Goal: Navigation & Orientation: Find specific page/section

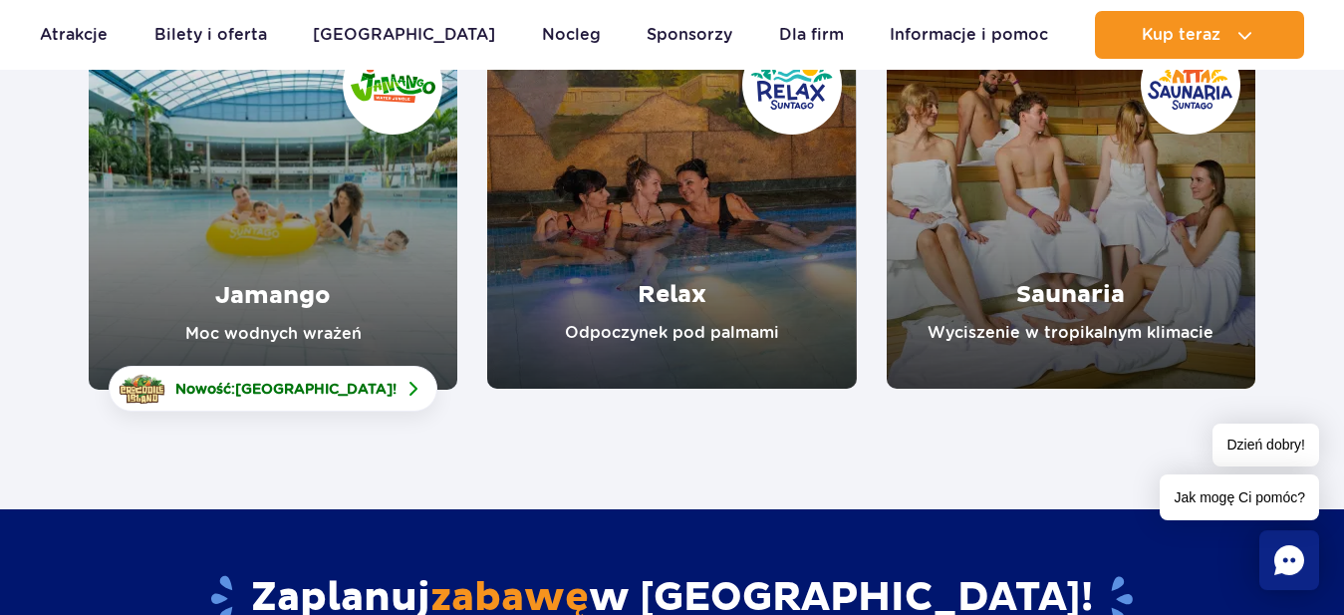
scroll to position [102, 0]
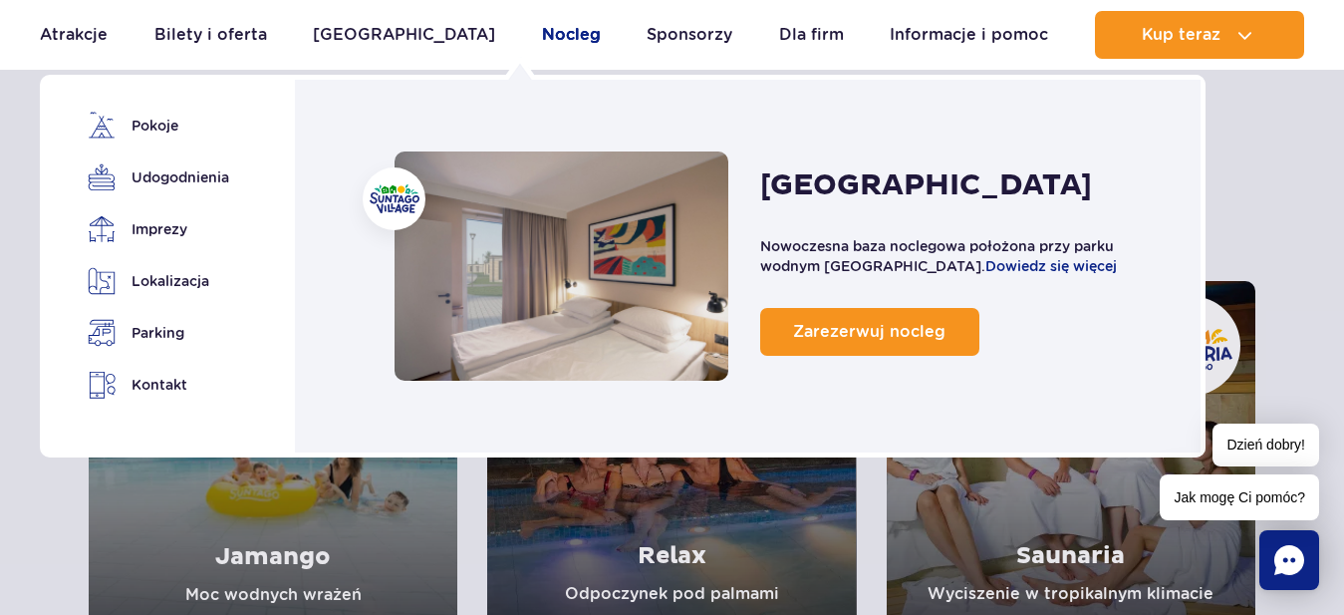
click at [542, 39] on link "Nocleg" at bounding box center [571, 35] width 59 height 48
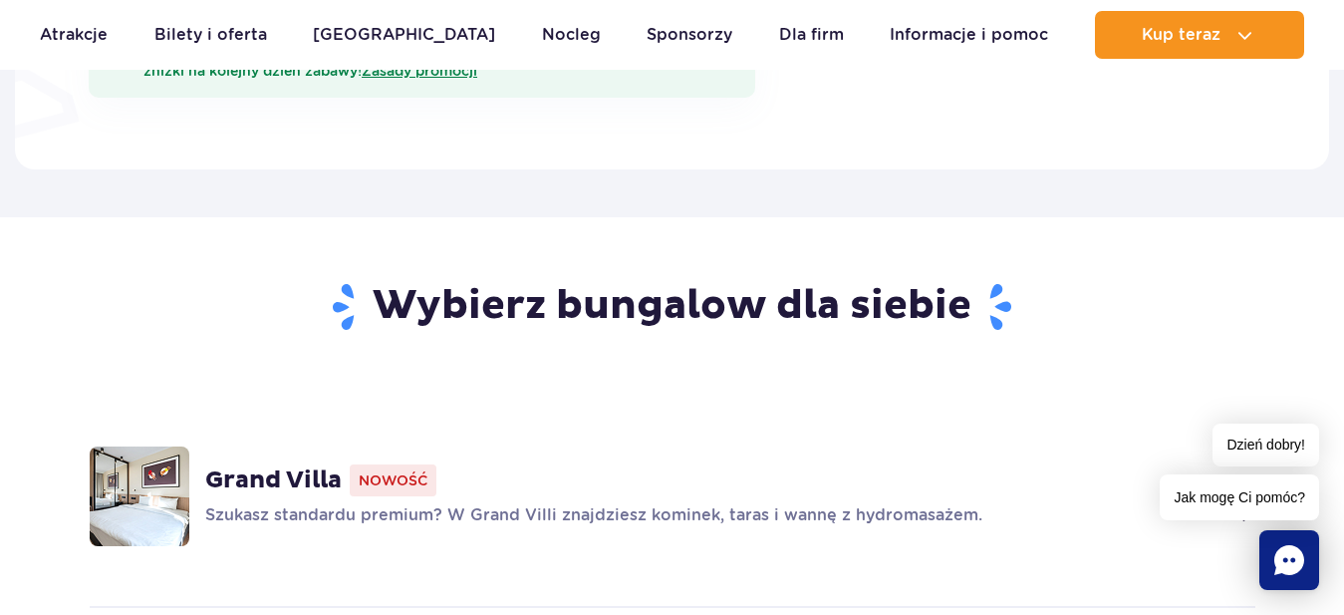
scroll to position [508, 0]
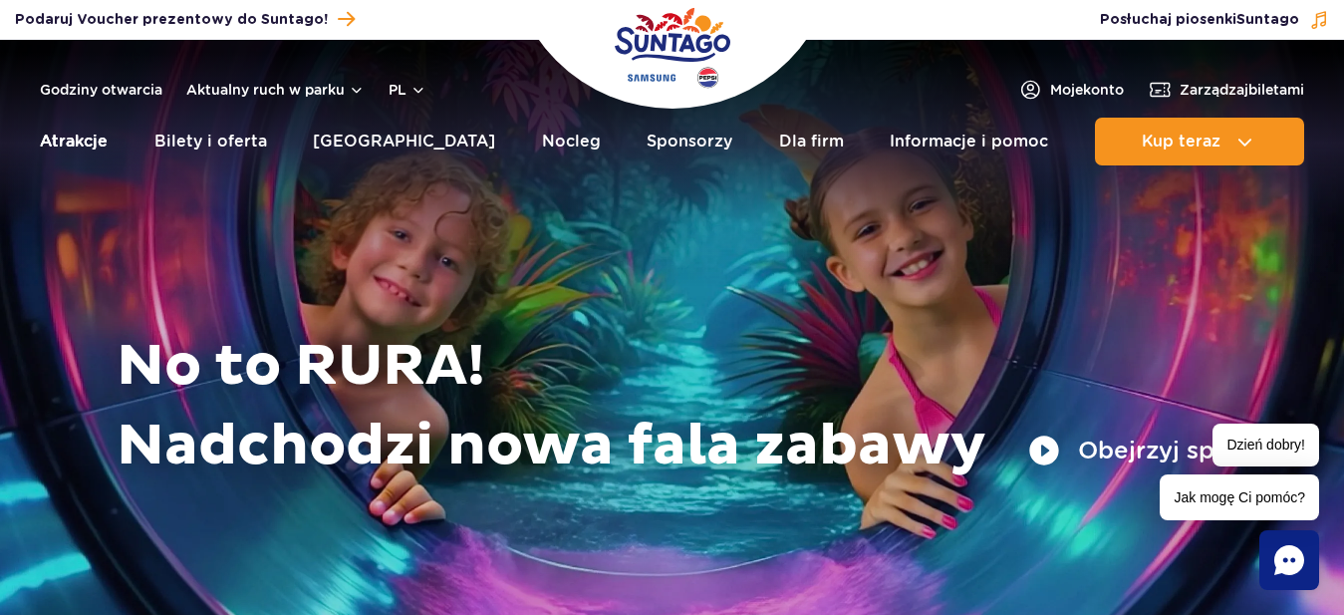
click at [94, 135] on link "Atrakcje" at bounding box center [74, 142] width 68 height 48
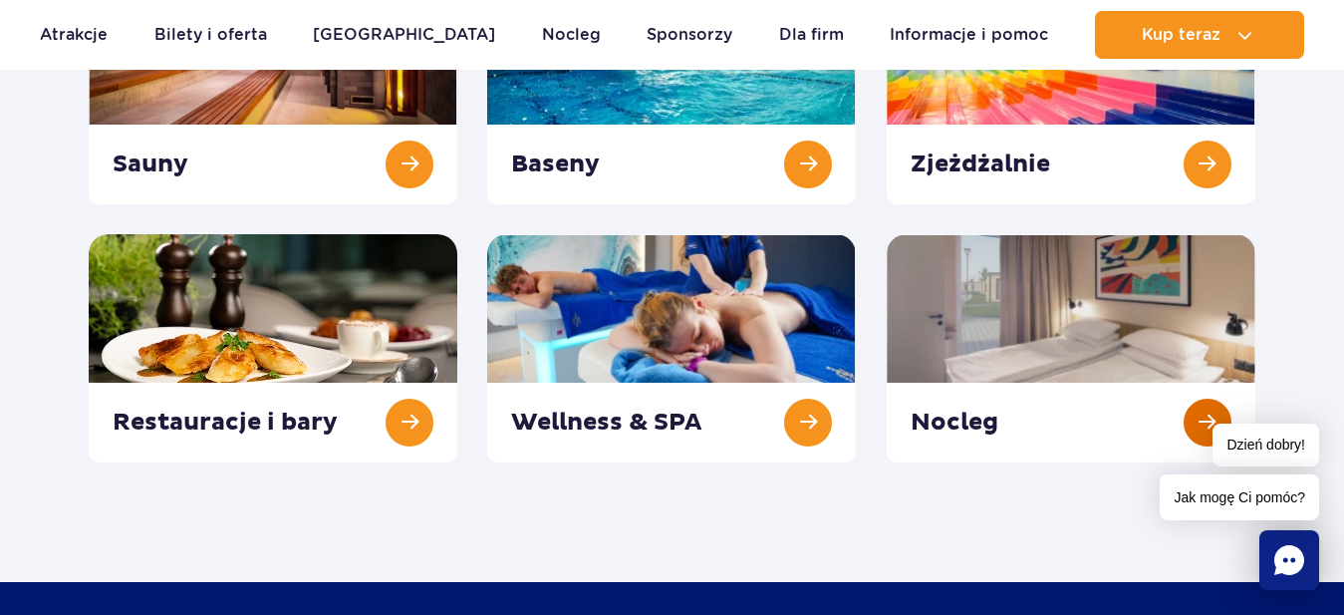
scroll to position [102, 0]
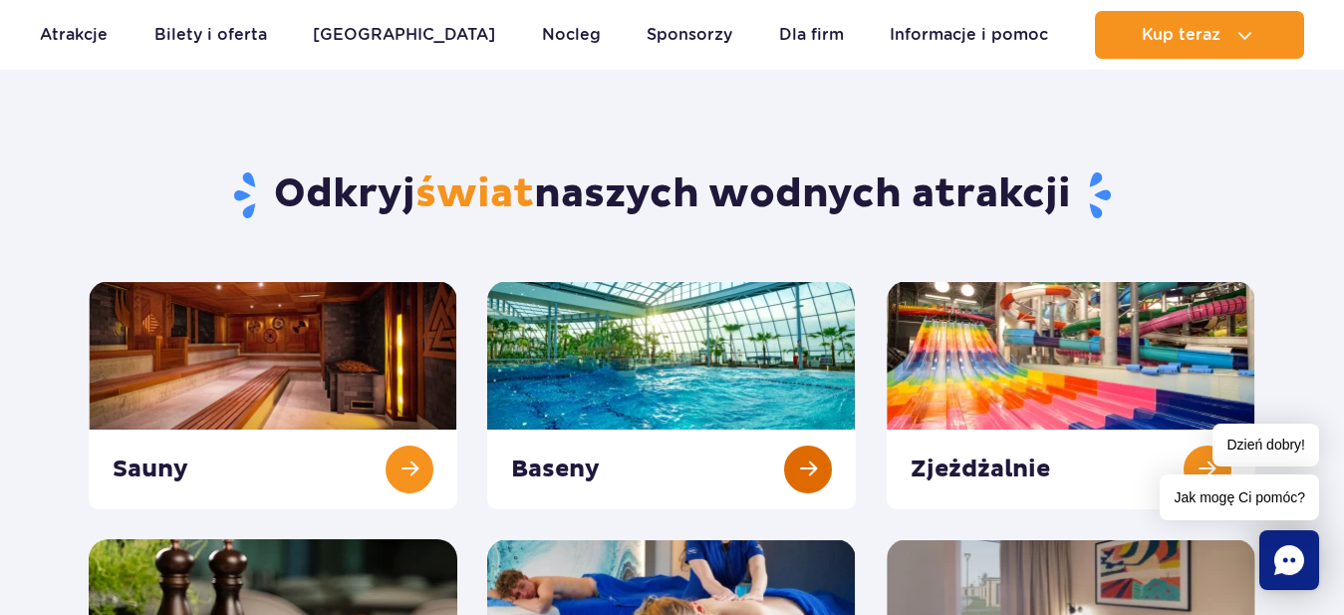
click at [650, 332] on link at bounding box center [671, 395] width 369 height 228
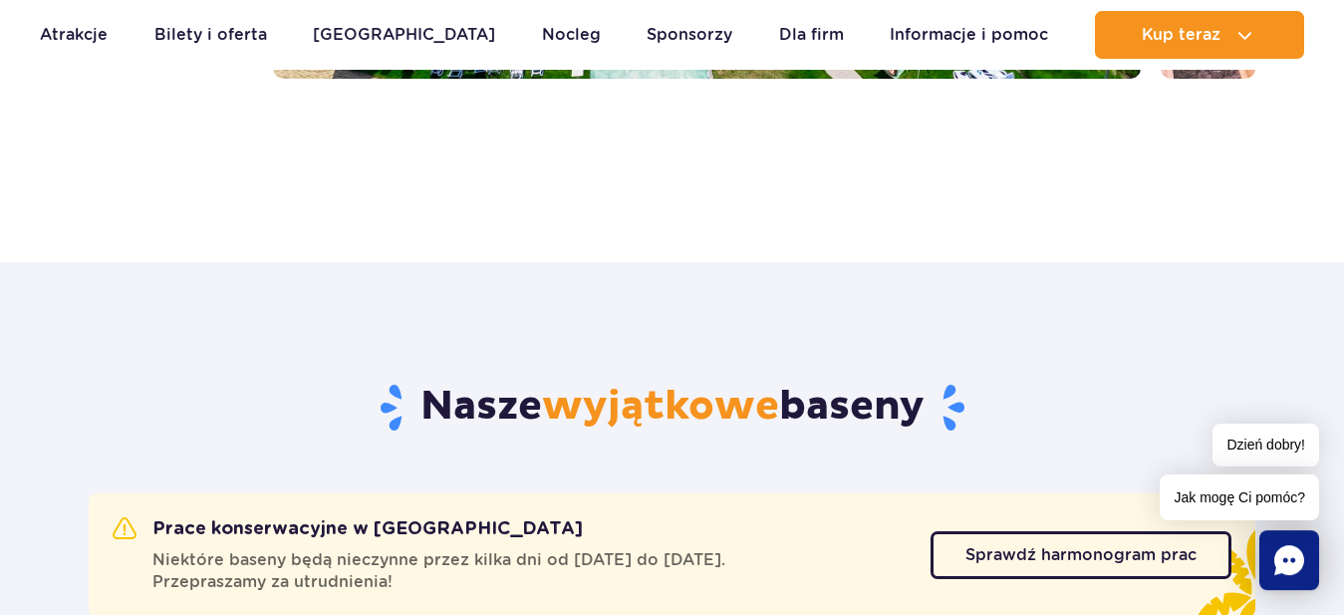
scroll to position [203, 0]
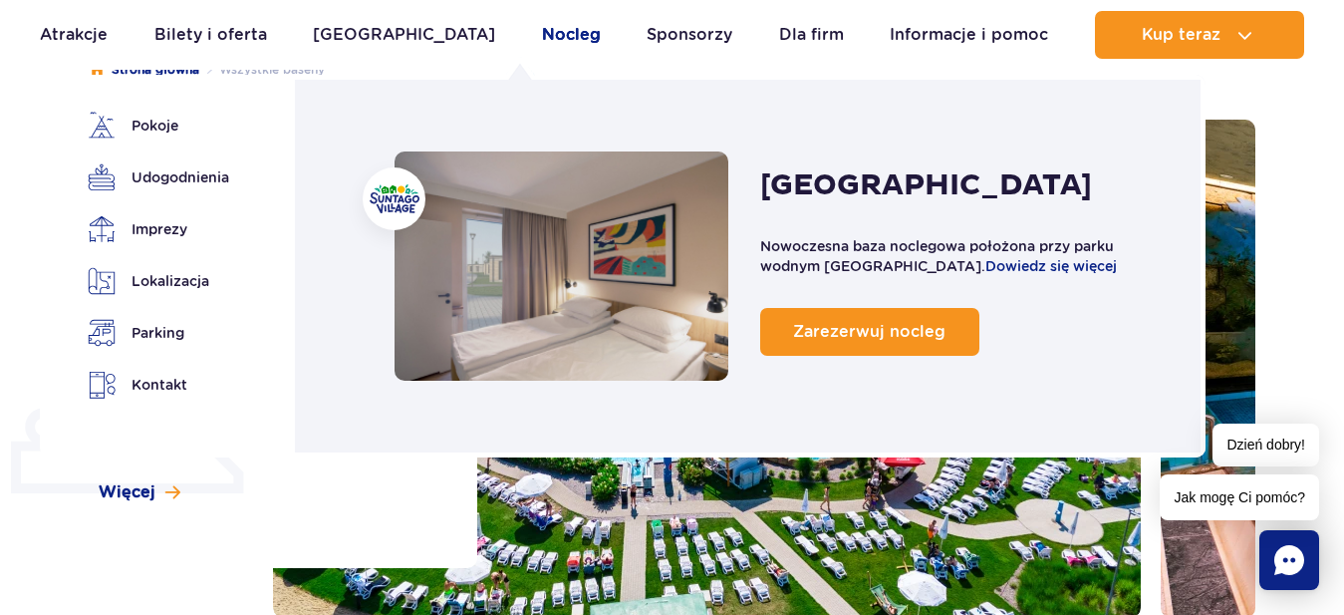
click at [542, 34] on link "Nocleg" at bounding box center [571, 35] width 59 height 48
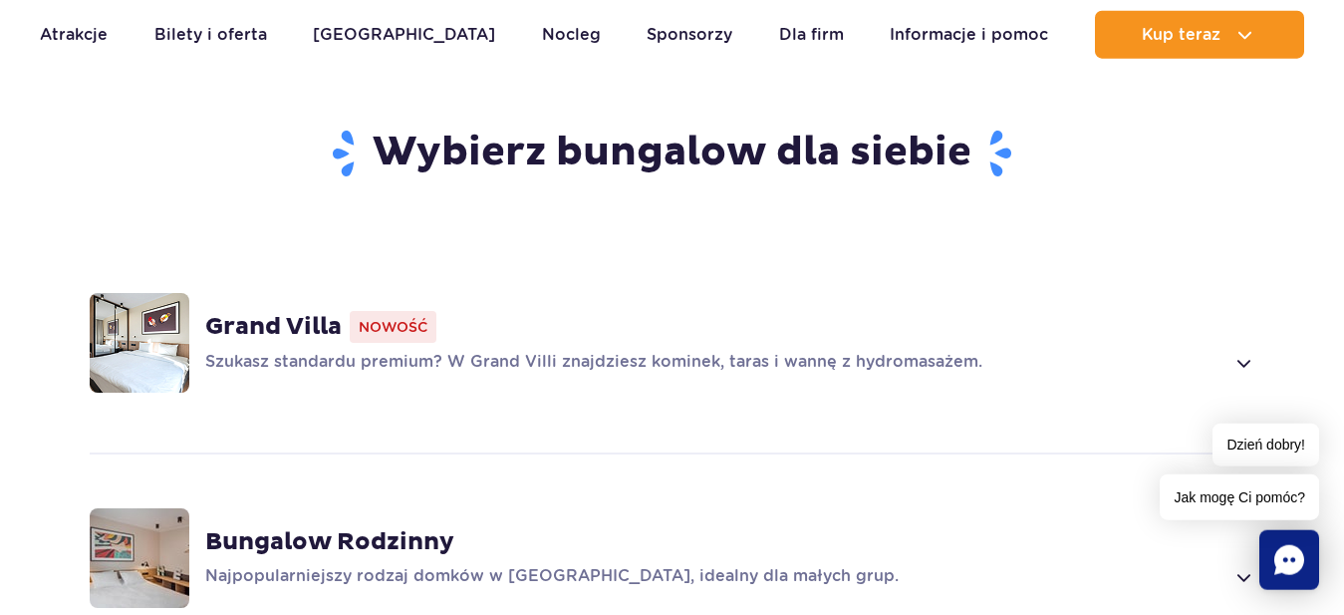
scroll to position [1220, 0]
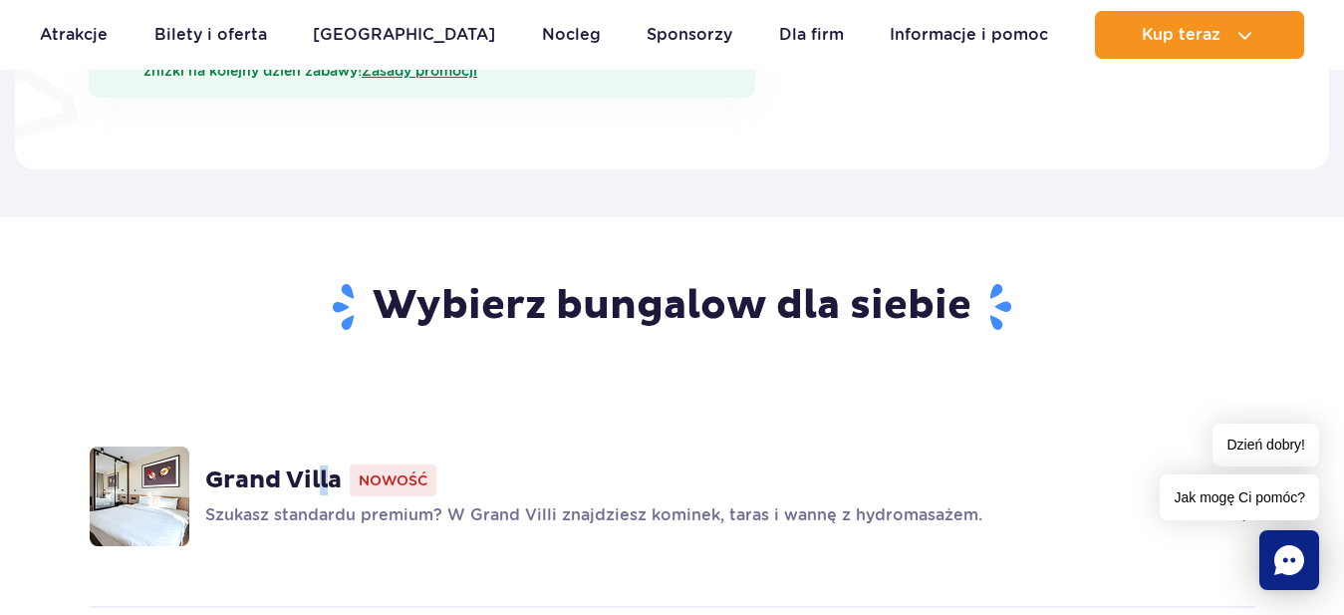
click at [325, 465] on strong "Grand Villa" at bounding box center [273, 480] width 137 height 30
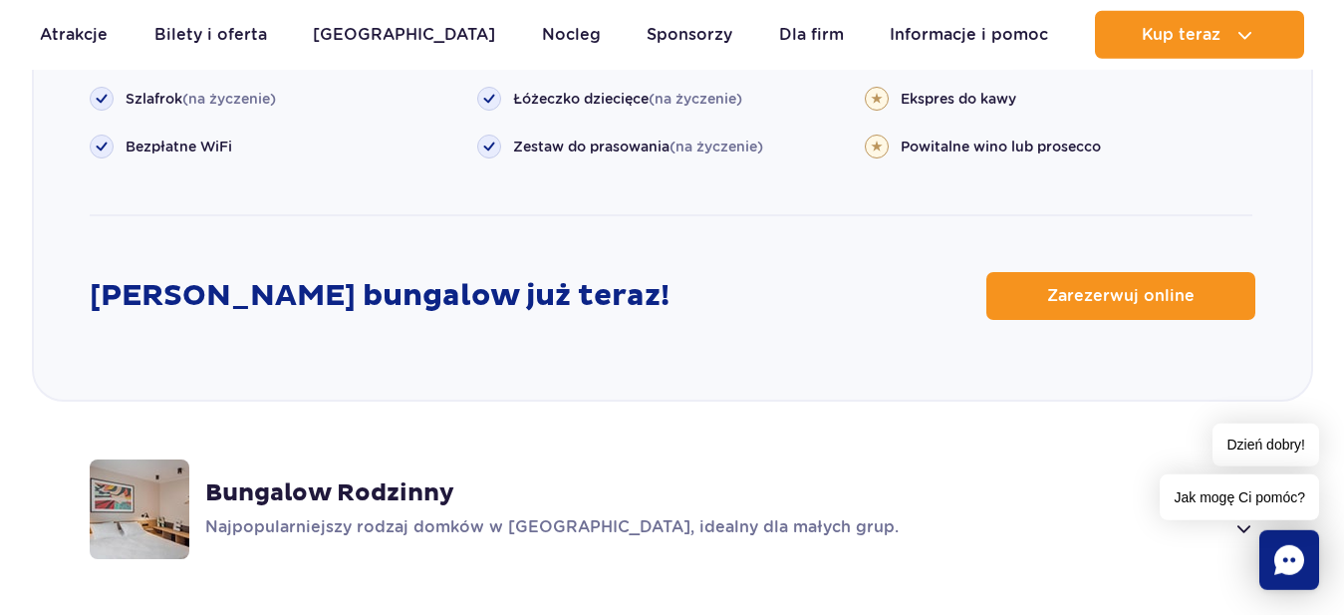
scroll to position [2606, 0]
